Goal: Find specific page/section: Find specific page/section

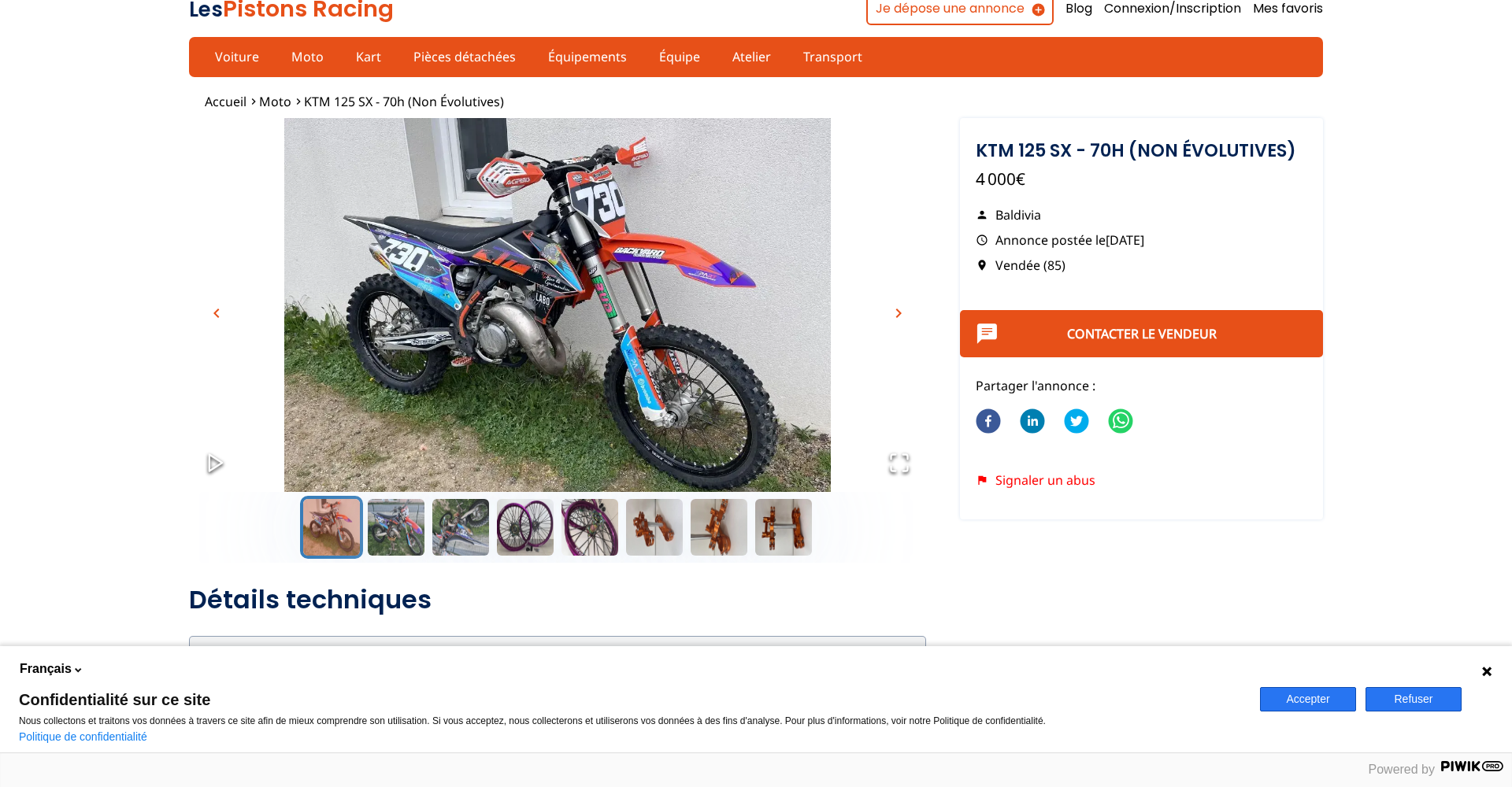
scroll to position [9, 0]
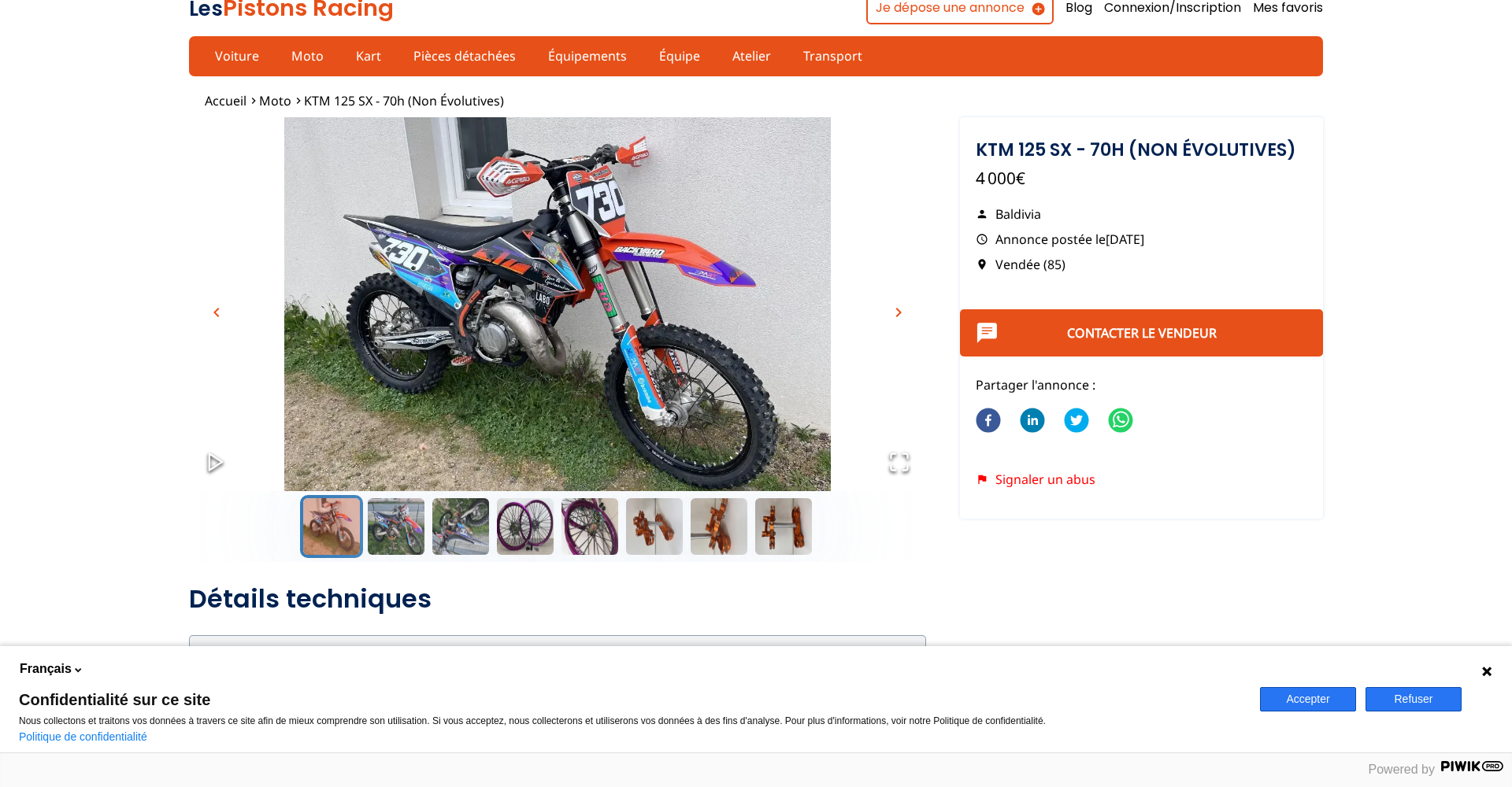
click at [902, 311] on span "chevron_right" at bounding box center [899, 313] width 19 height 19
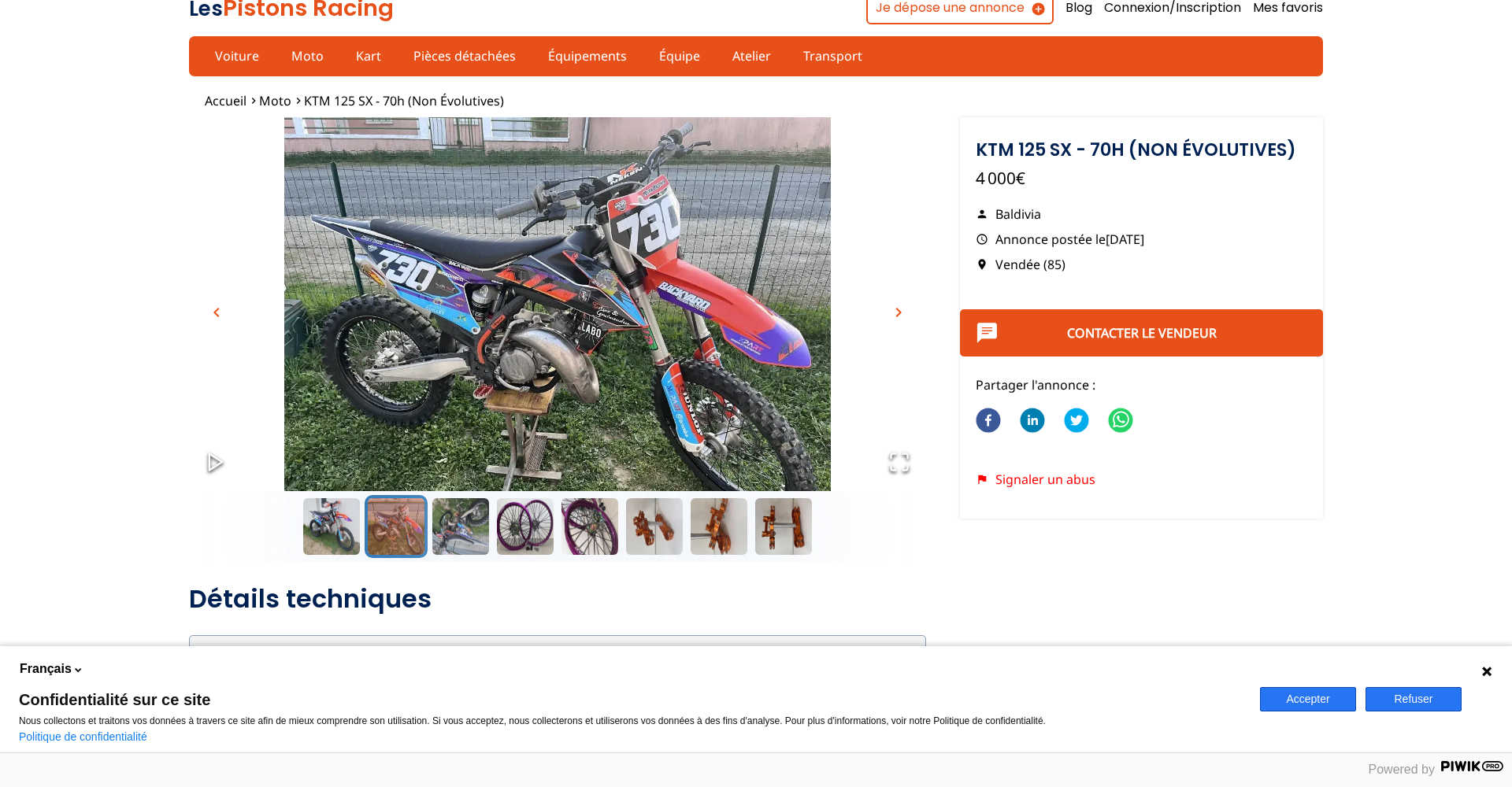
click at [902, 311] on span "chevron_right" at bounding box center [899, 313] width 19 height 19
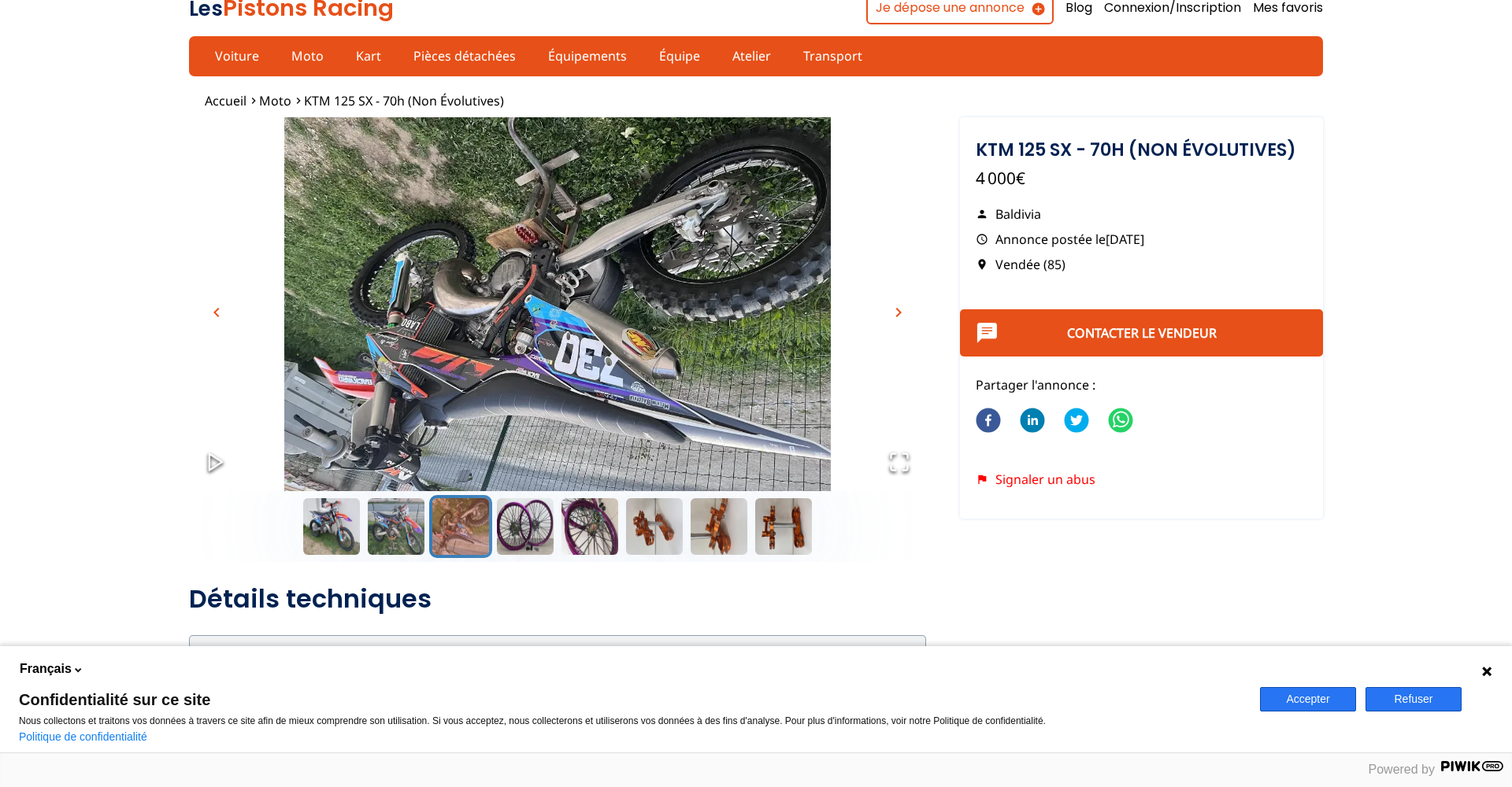
click at [902, 311] on span "chevron_right" at bounding box center [899, 313] width 19 height 19
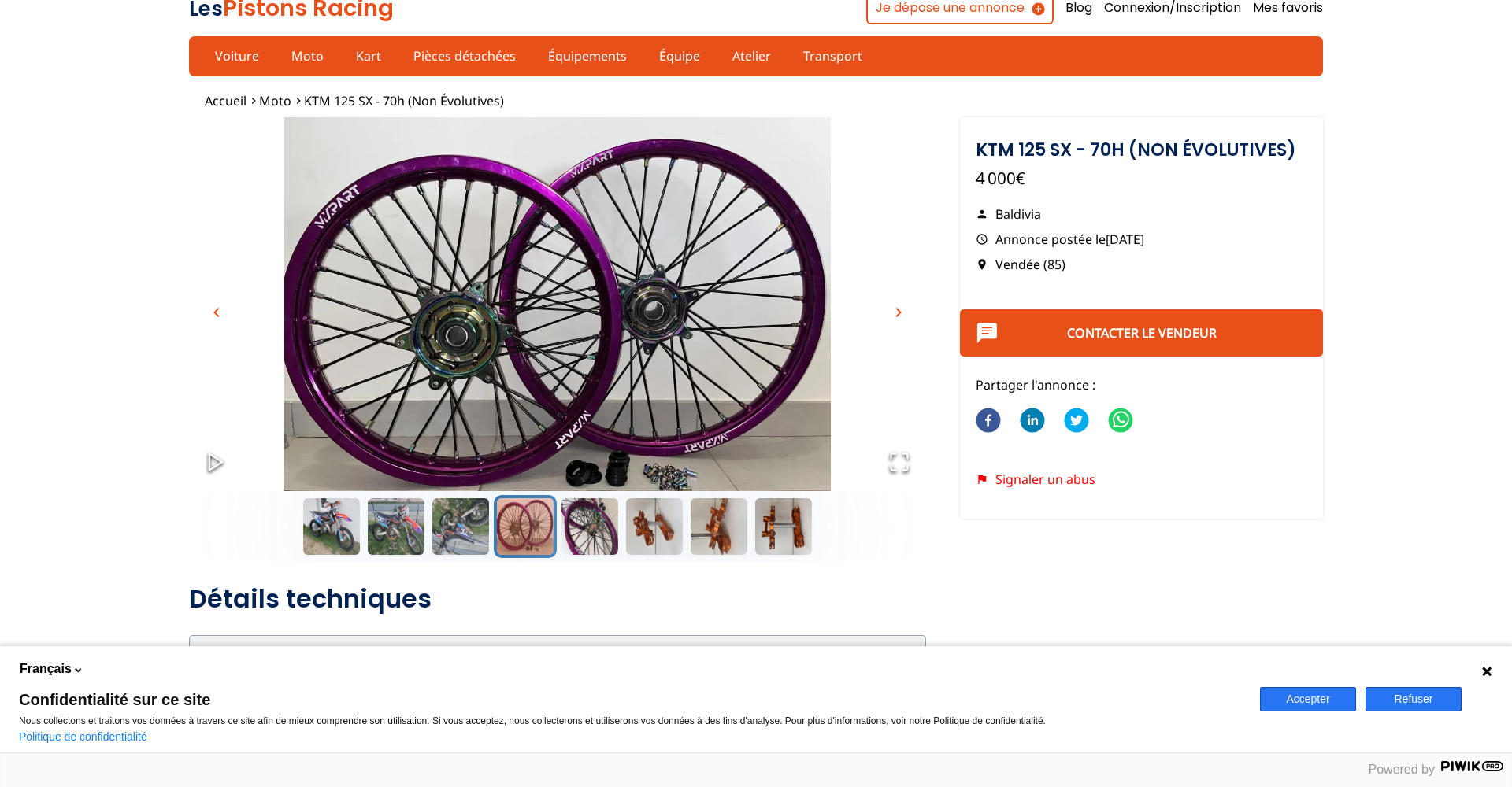
click at [902, 311] on span "chevron_right" at bounding box center [899, 313] width 19 height 19
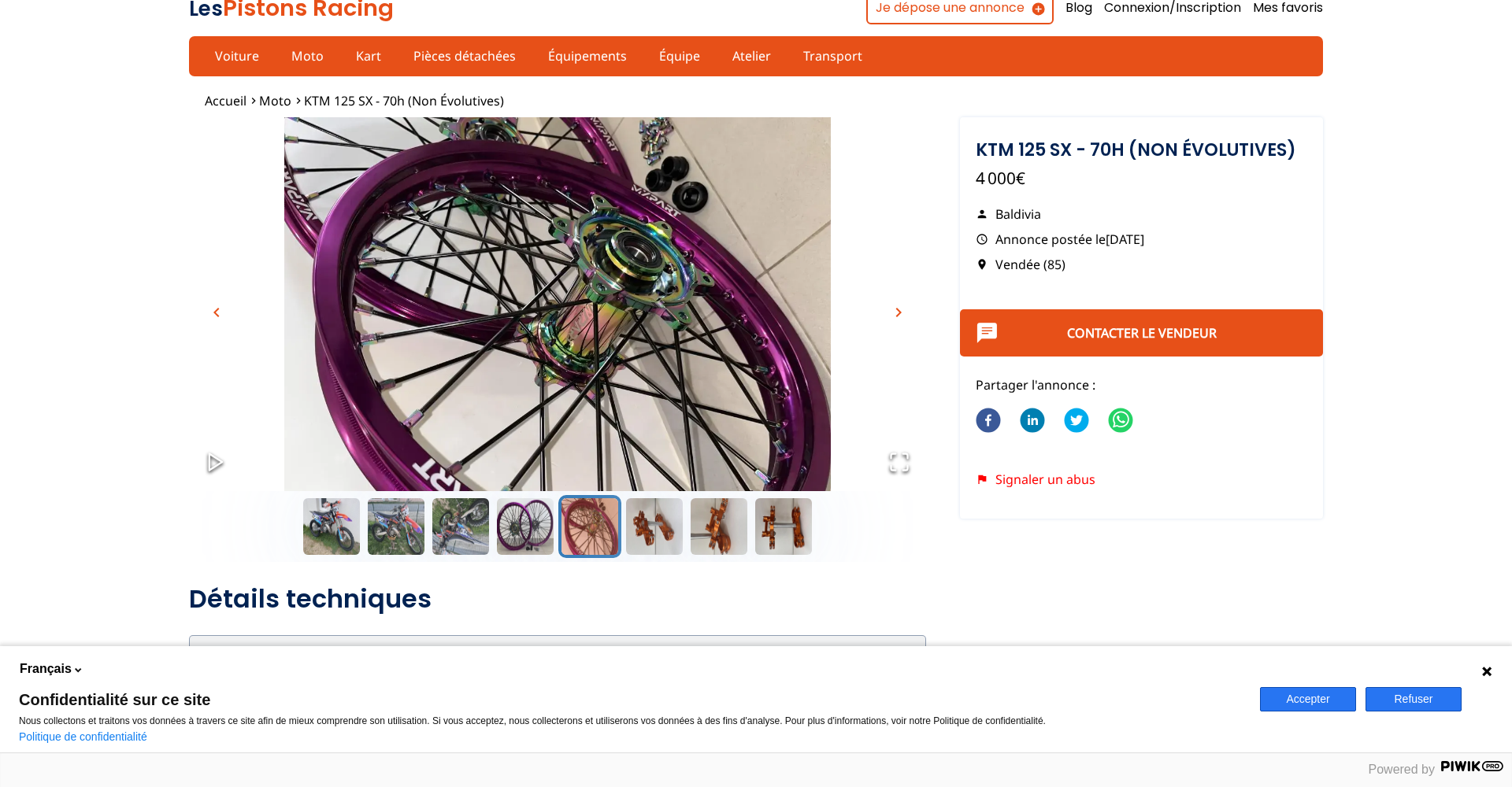
click at [902, 311] on span "chevron_right" at bounding box center [899, 313] width 19 height 19
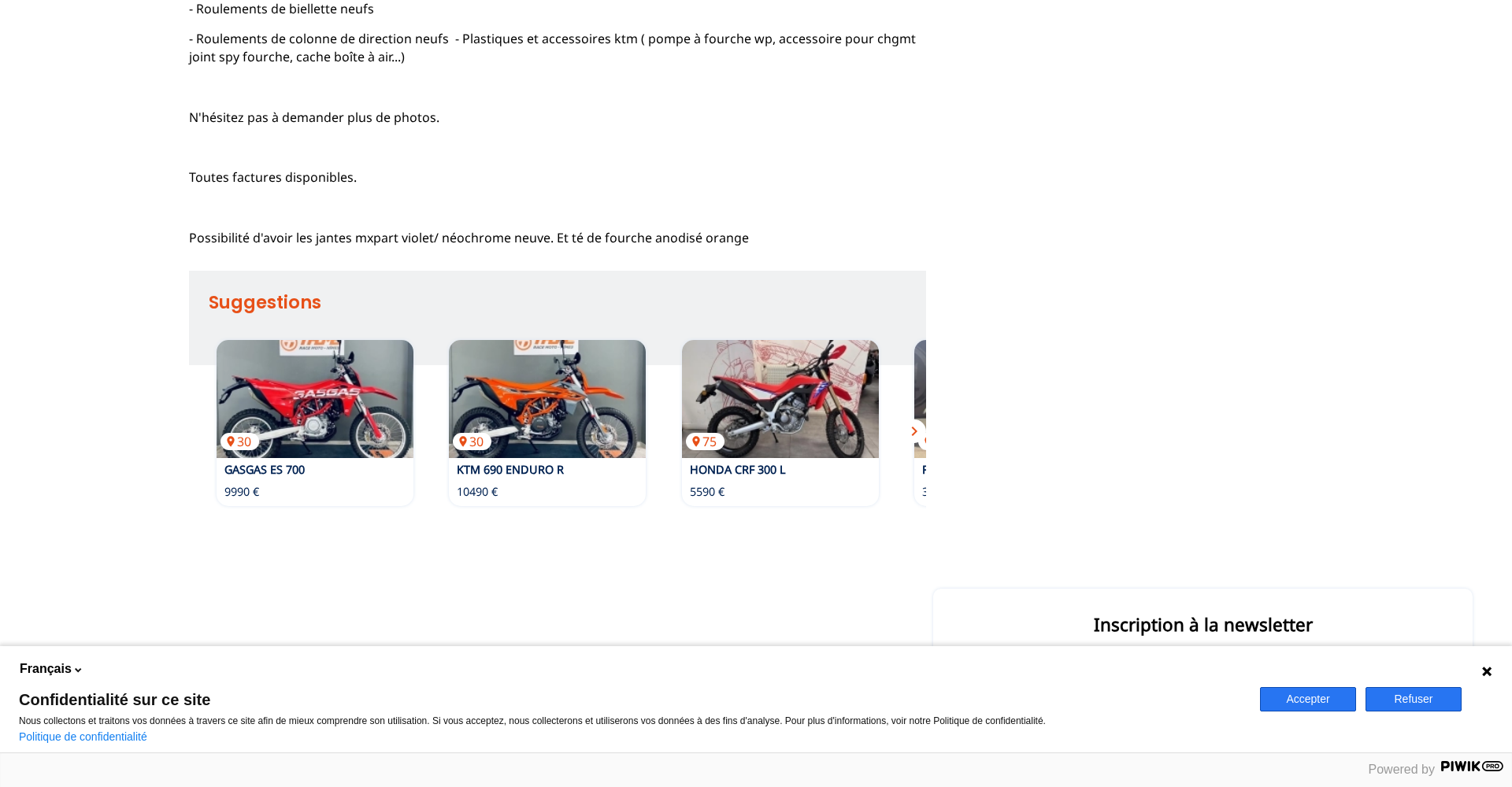
scroll to position [1492, 0]
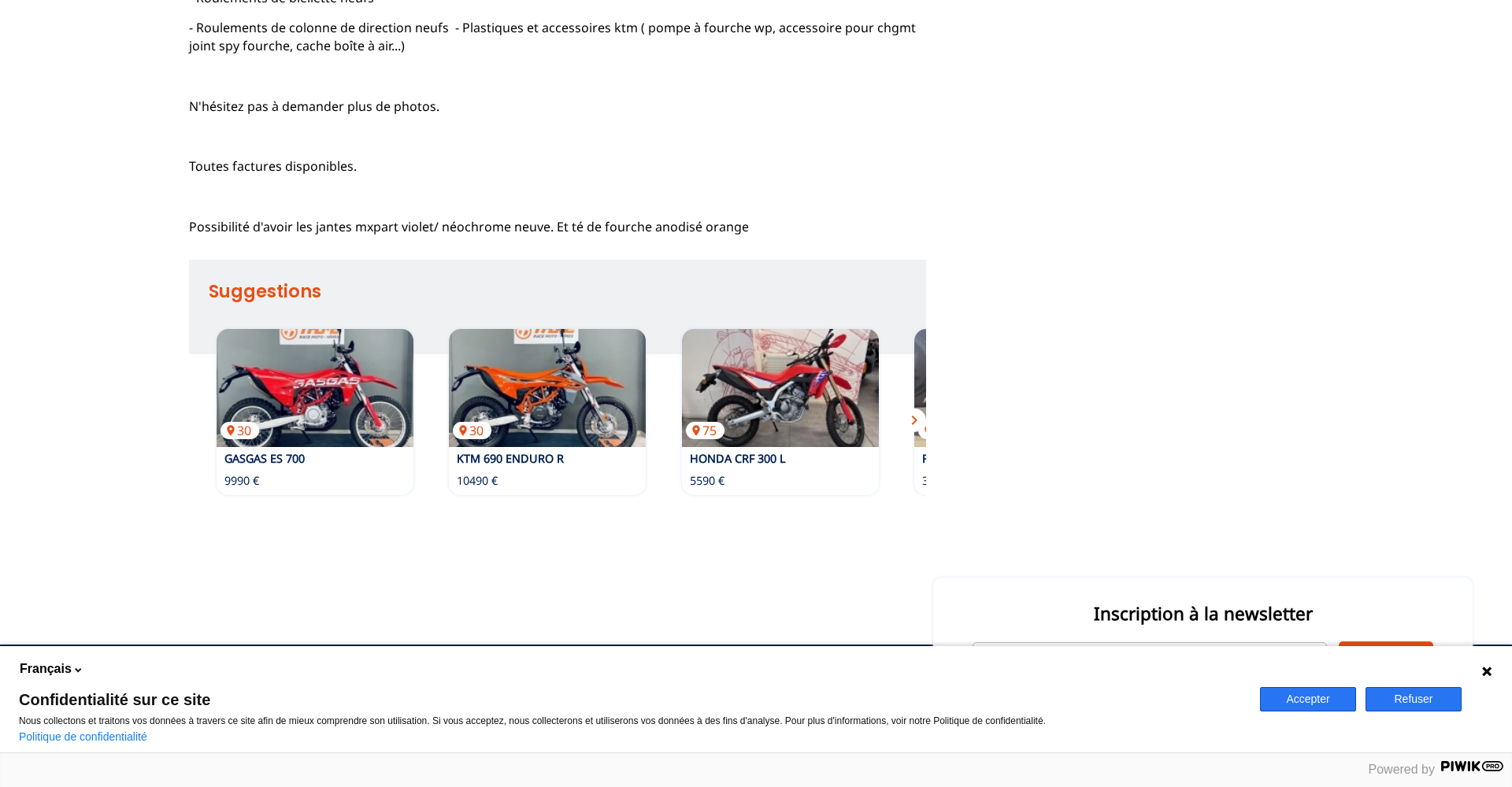
click at [914, 411] on span "chevron_right" at bounding box center [915, 421] width 19 height 19
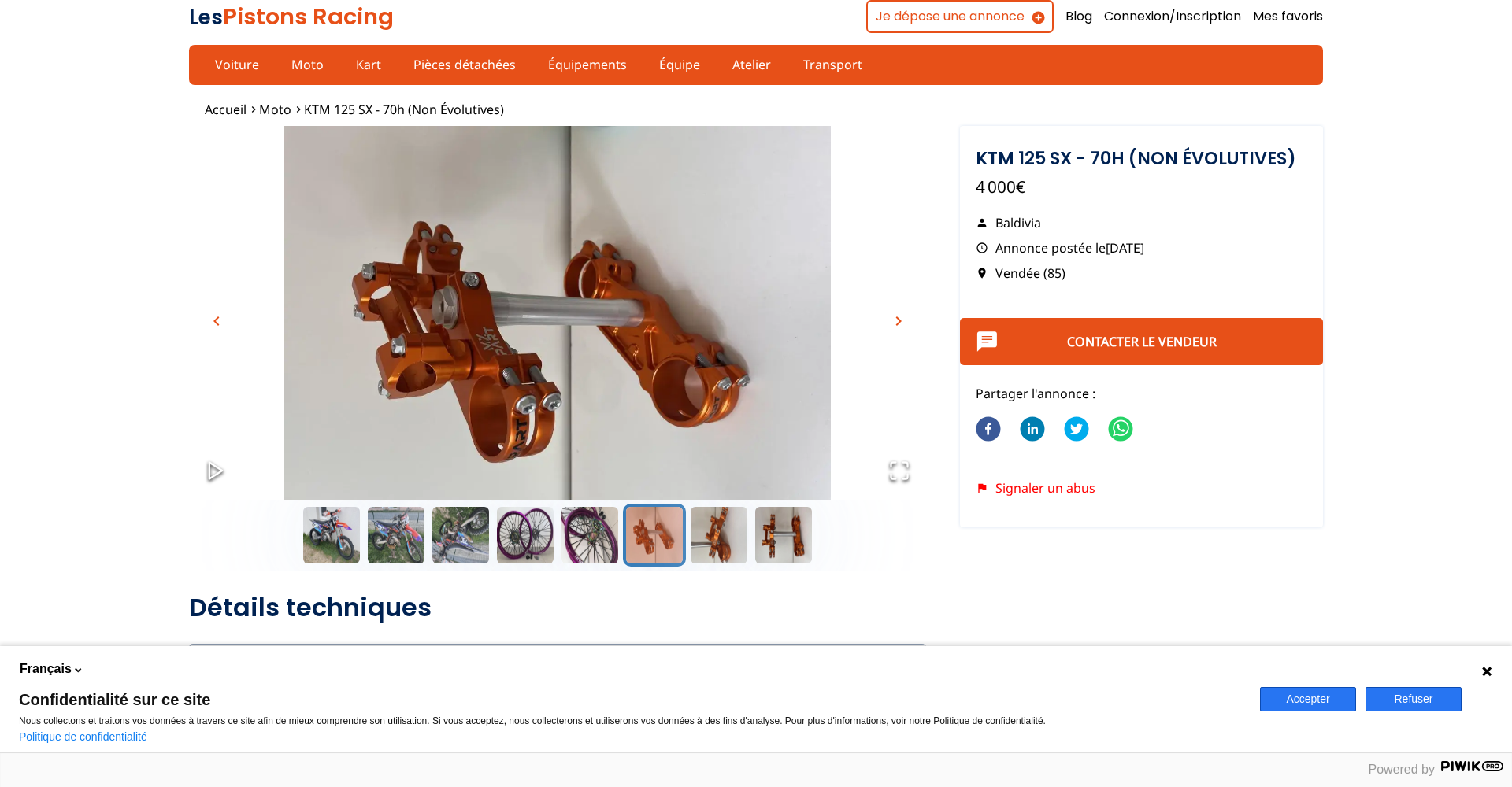
scroll to position [0, 0]
click at [385, 530] on button "Go to Slide 2" at bounding box center [396, 535] width 63 height 63
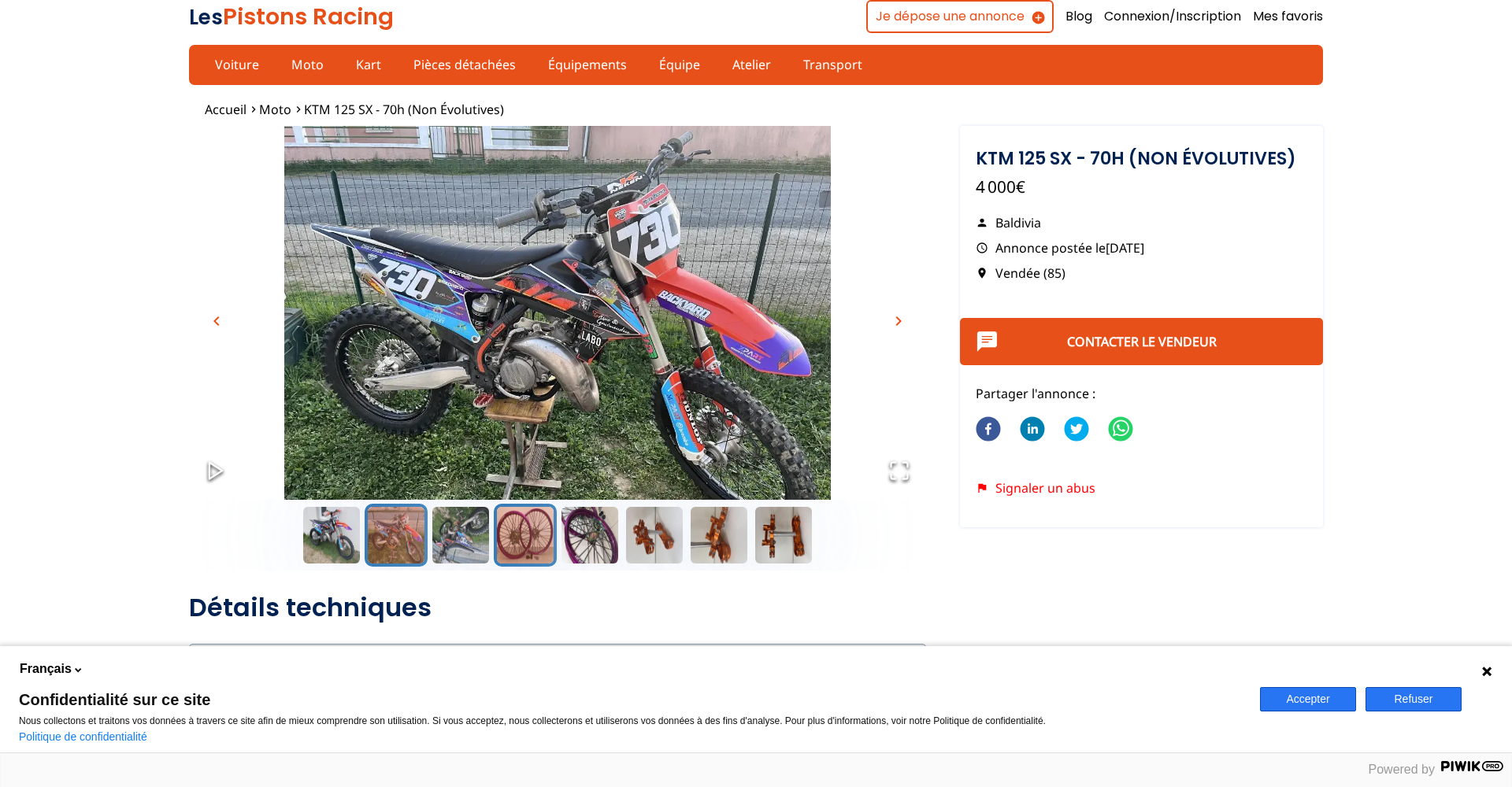
click at [514, 532] on button "Go to Slide 4" at bounding box center [525, 535] width 63 height 63
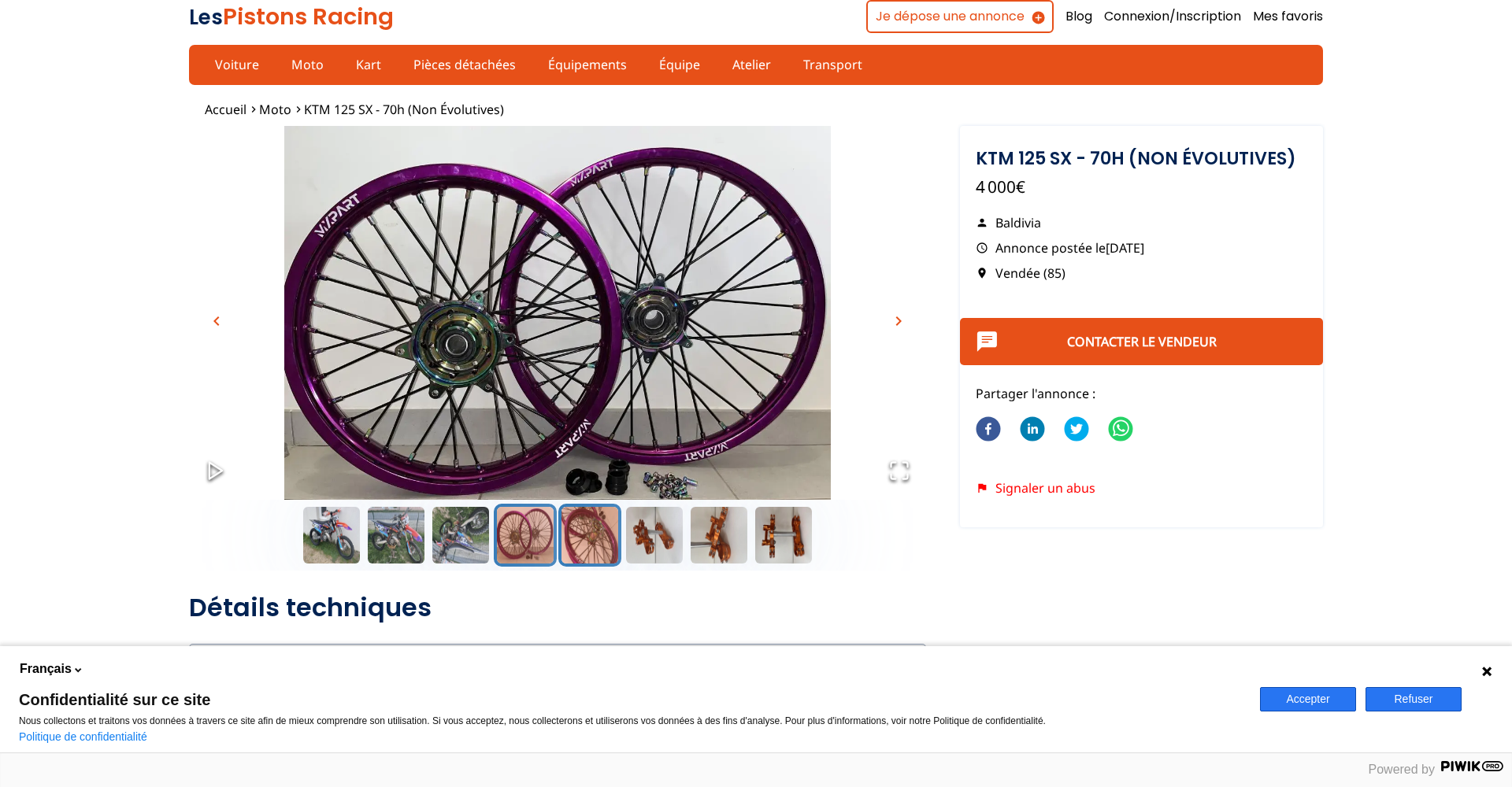
click at [576, 537] on button "Go to Slide 5" at bounding box center [589, 535] width 63 height 63
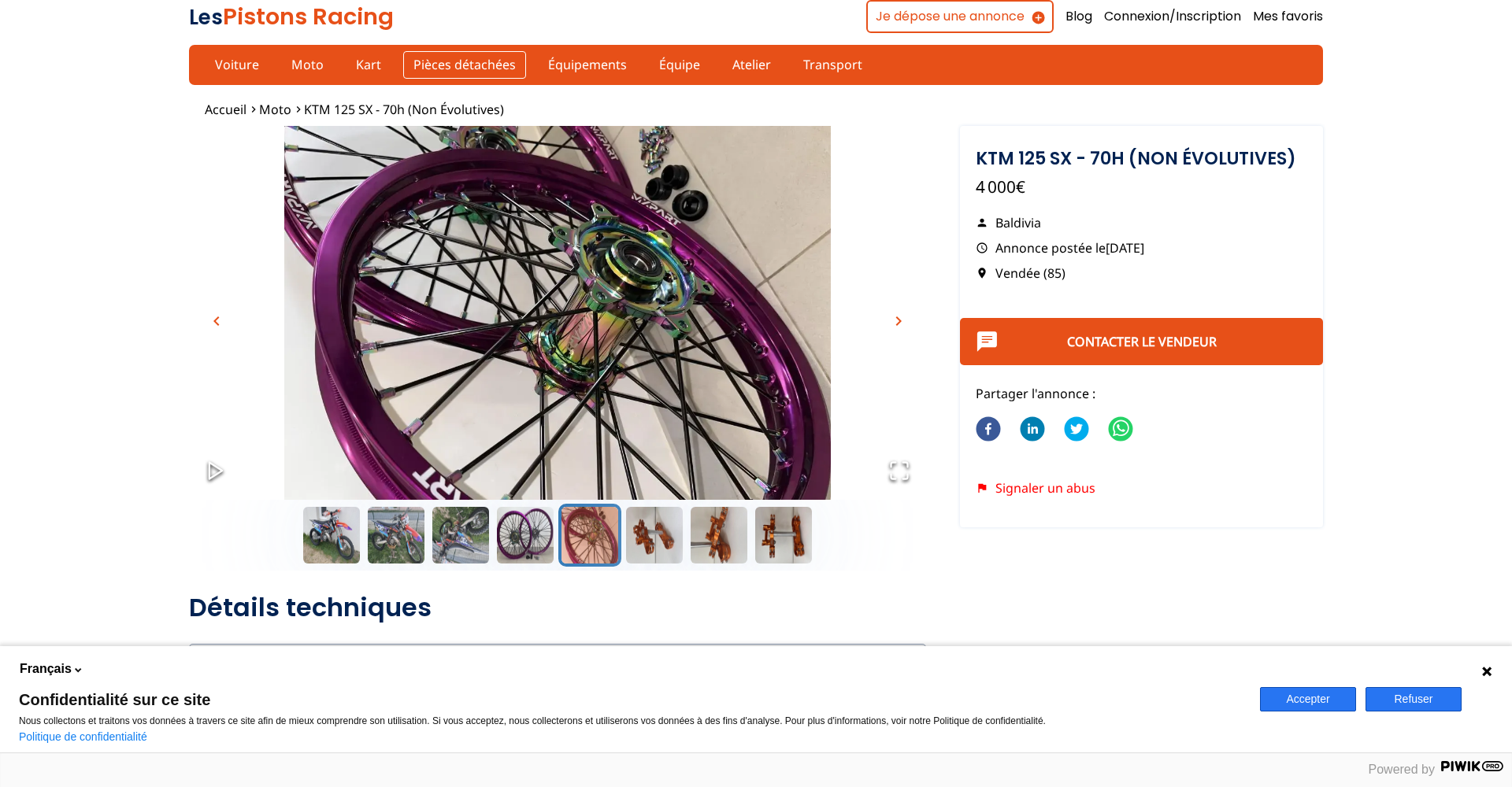
click at [490, 66] on link "Pièces détachées" at bounding box center [465, 64] width 123 height 26
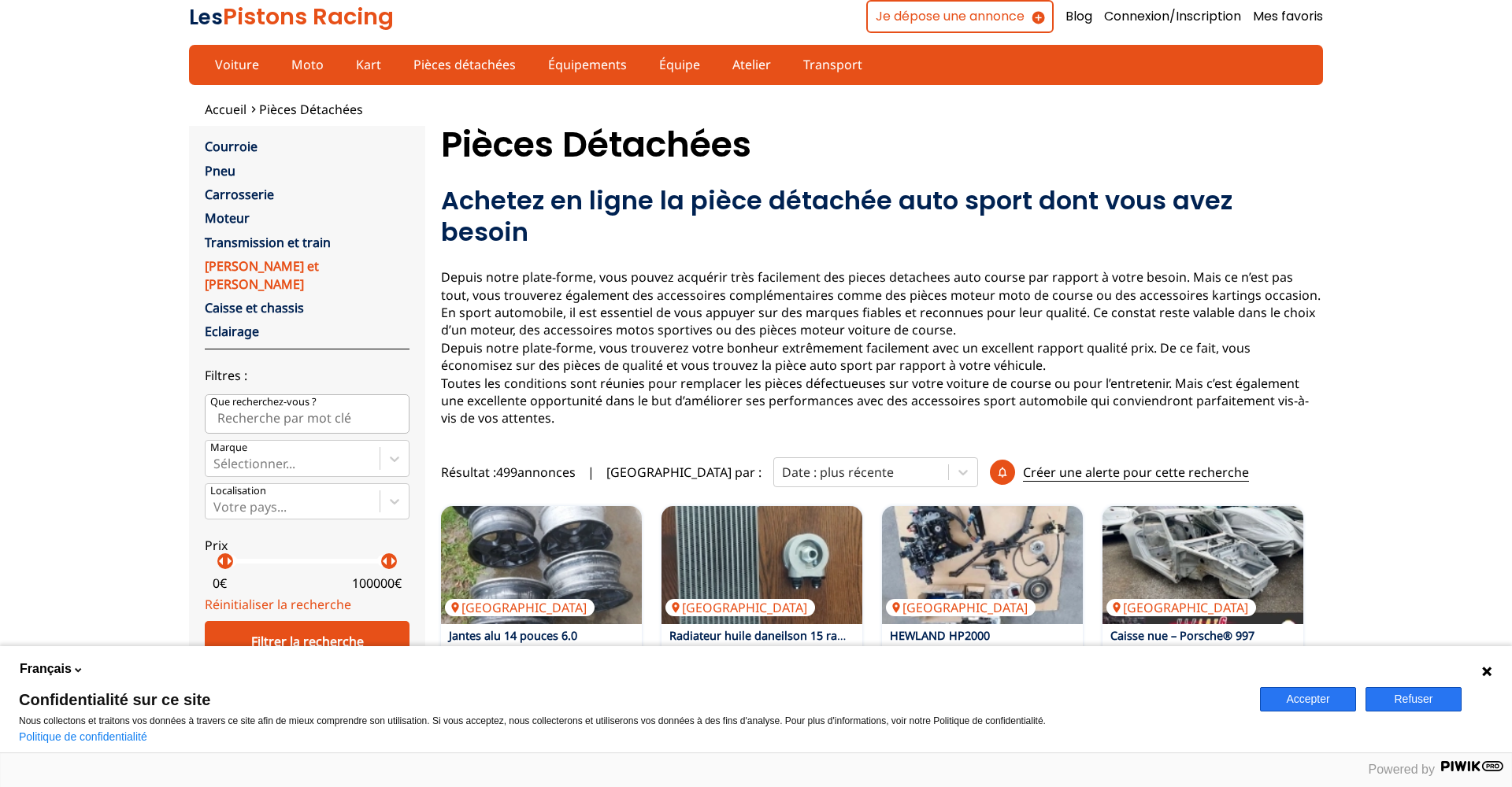
click at [255, 264] on link "[PERSON_NAME] et [PERSON_NAME]" at bounding box center [261, 274] width 114 height 35
